Goal: Navigation & Orientation: Find specific page/section

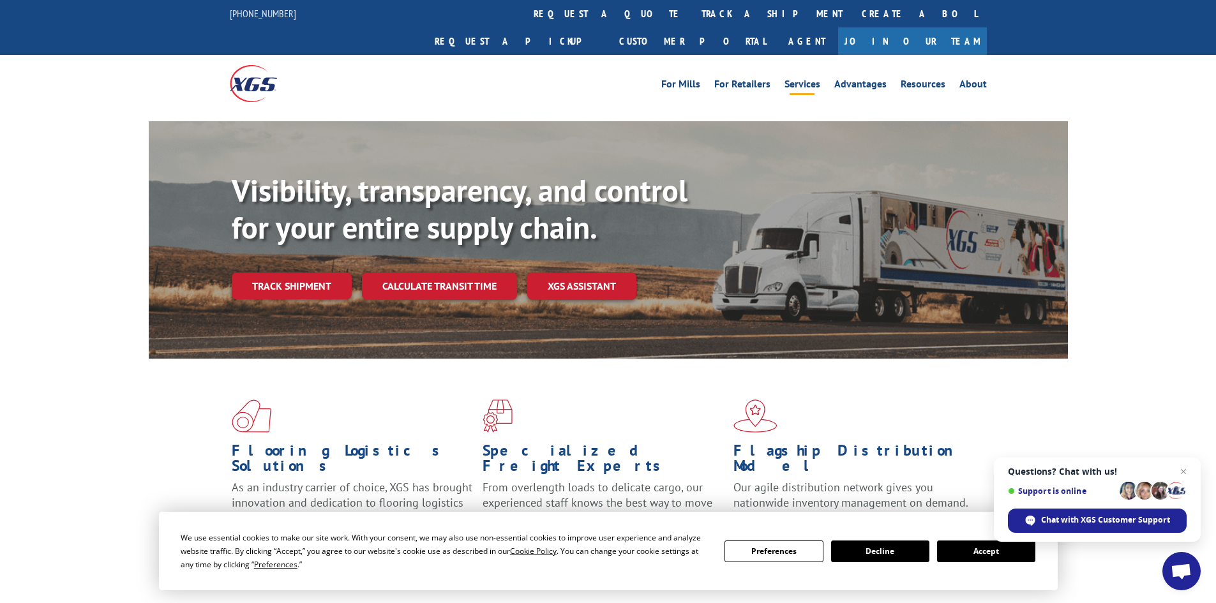
click at [814, 79] on link "Services" at bounding box center [803, 86] width 36 height 14
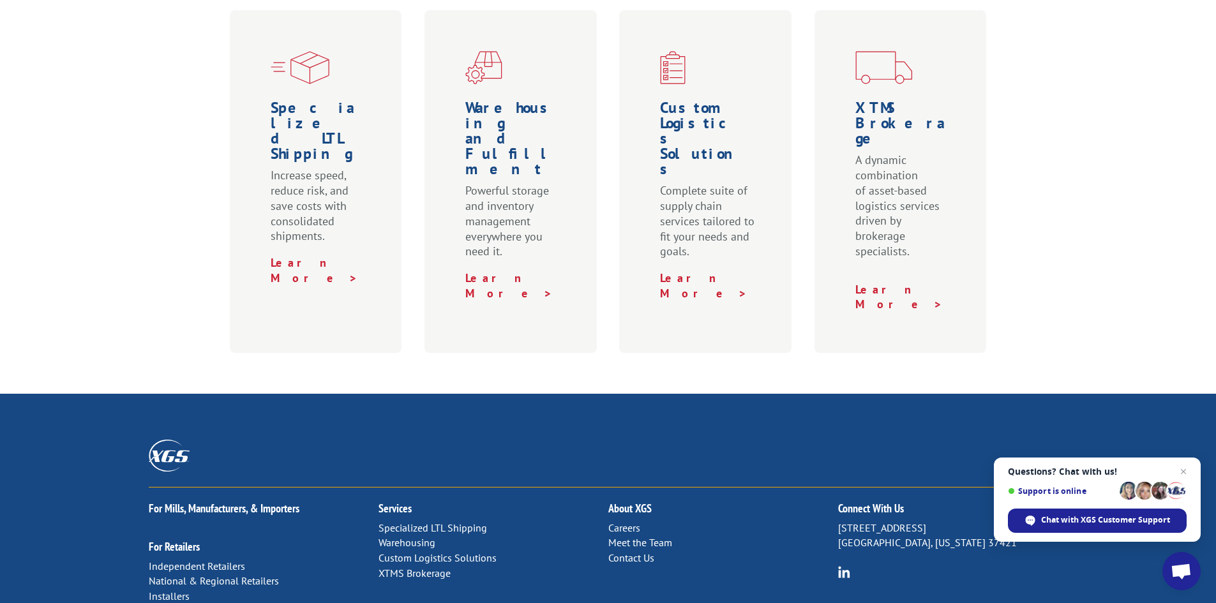
scroll to position [637, 0]
